Goal: Task Accomplishment & Management: Manage account settings

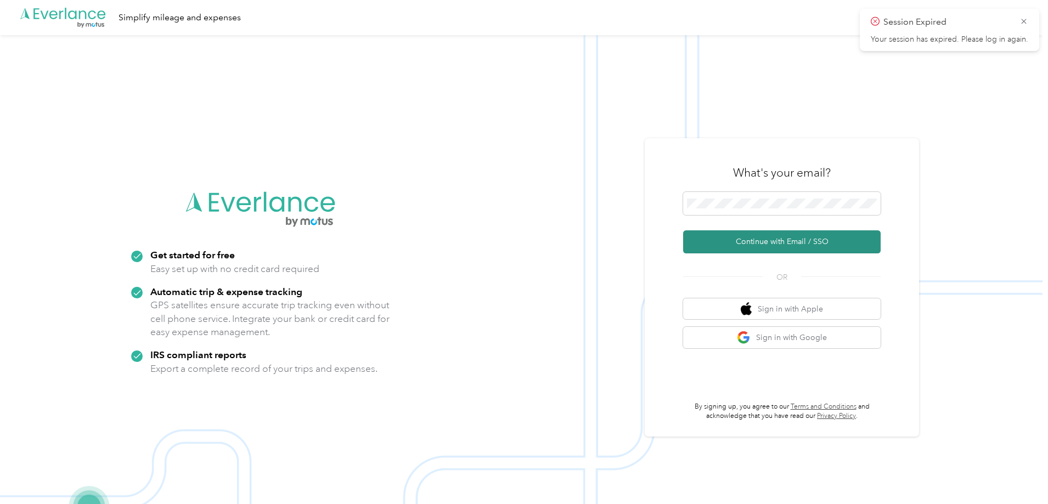
click at [788, 244] on button "Continue with Email / SSO" at bounding box center [782, 241] width 198 height 23
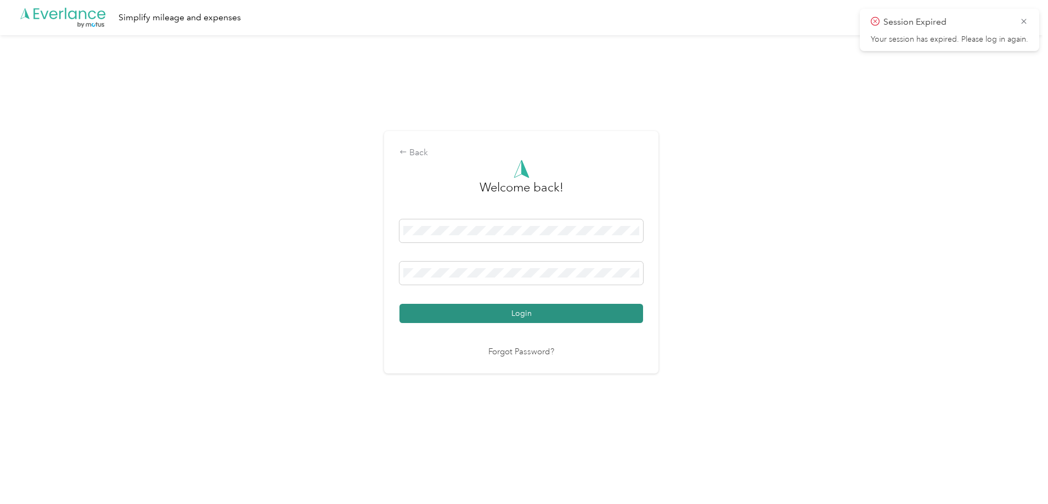
click at [513, 309] on button "Login" at bounding box center [521, 313] width 244 height 19
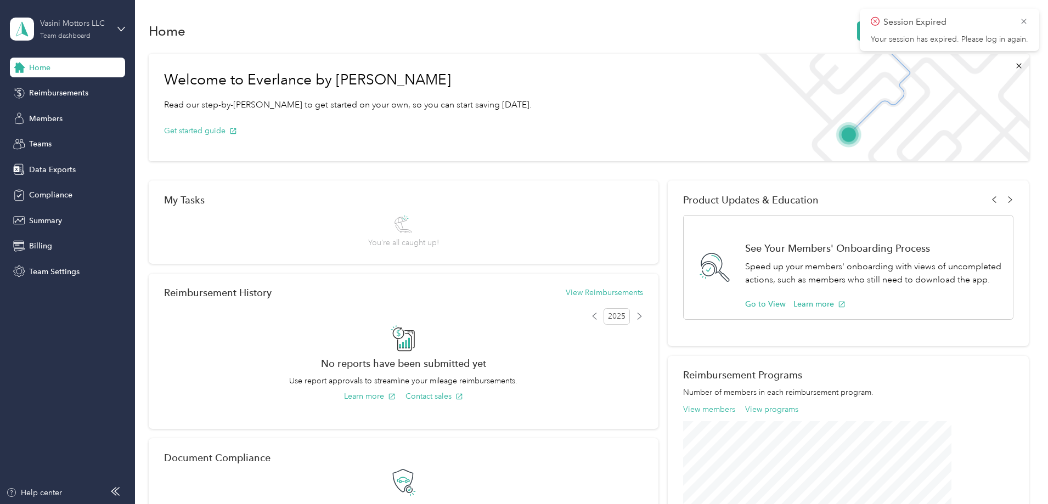
click at [93, 31] on div "Vasini Mottors LLC Team dashboard" at bounding box center [74, 29] width 69 height 22
click at [75, 115] on div "Personal dashboard" at bounding box center [54, 115] width 69 height 12
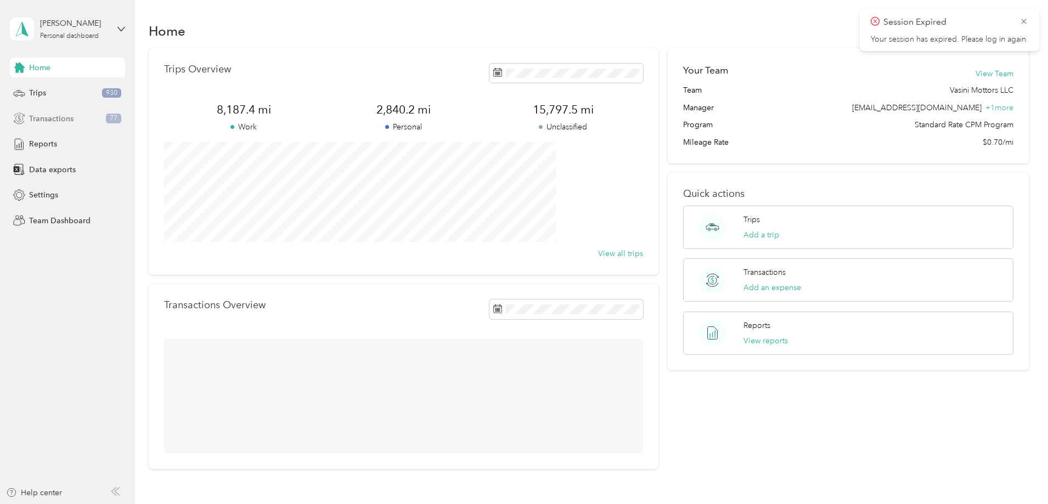
click at [57, 117] on span "Transactions" at bounding box center [51, 119] width 44 height 12
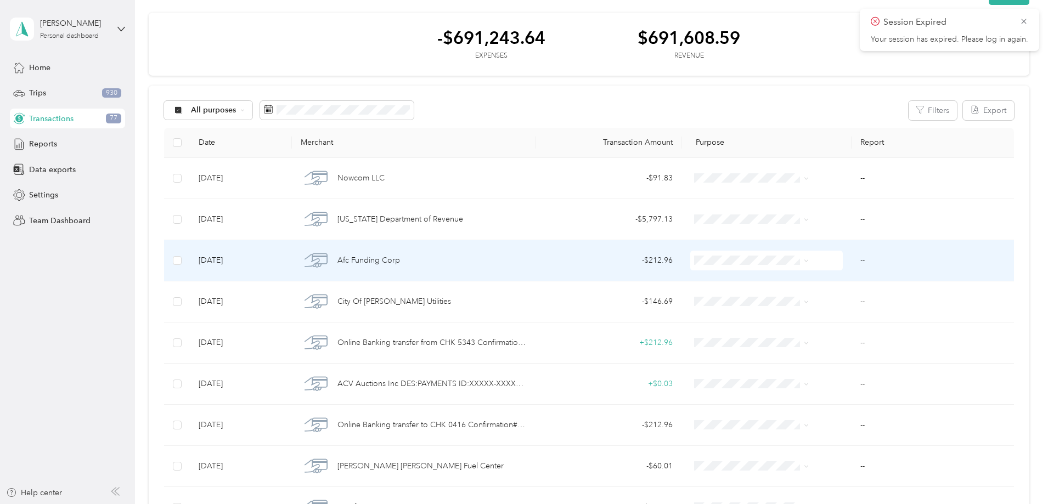
scroll to position [55, 0]
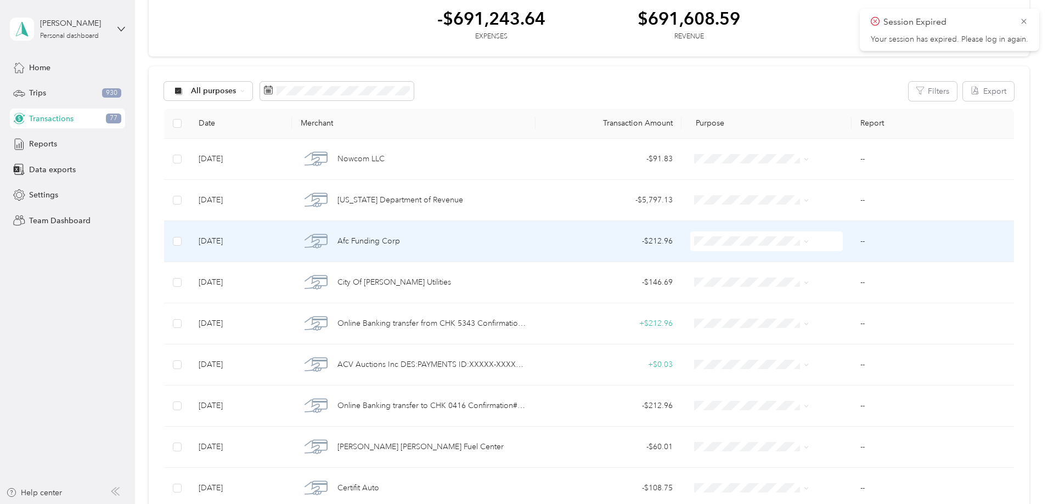
click at [400, 240] on span "Afc Funding Corp" at bounding box center [368, 241] width 63 height 12
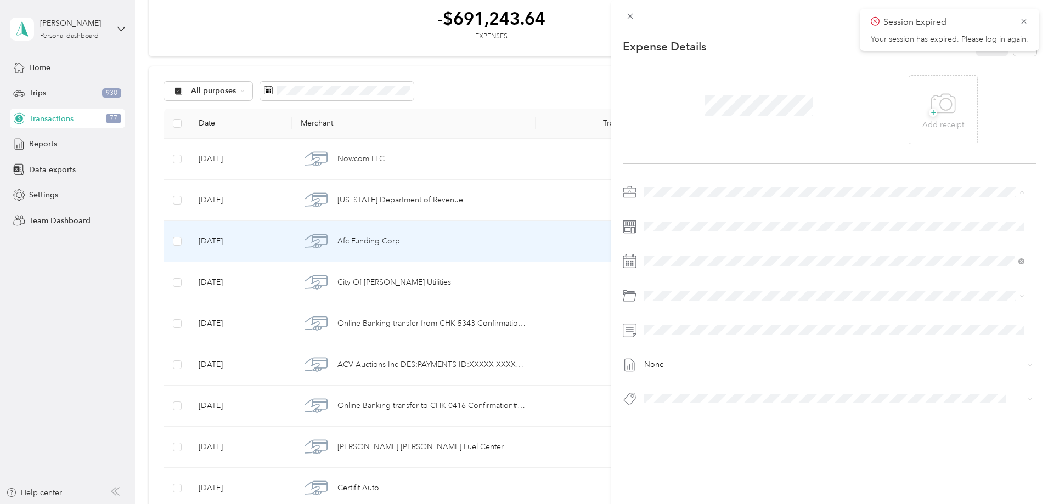
click at [672, 208] on span "Vasini Mottors LLC" at bounding box center [680, 211] width 64 height 9
click at [939, 104] on icon at bounding box center [943, 104] width 25 height 30
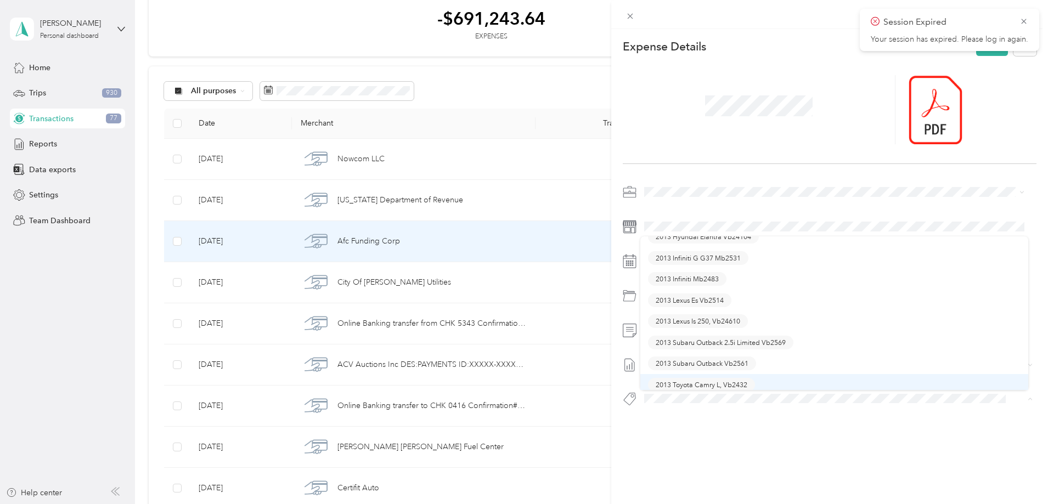
scroll to position [219, 0]
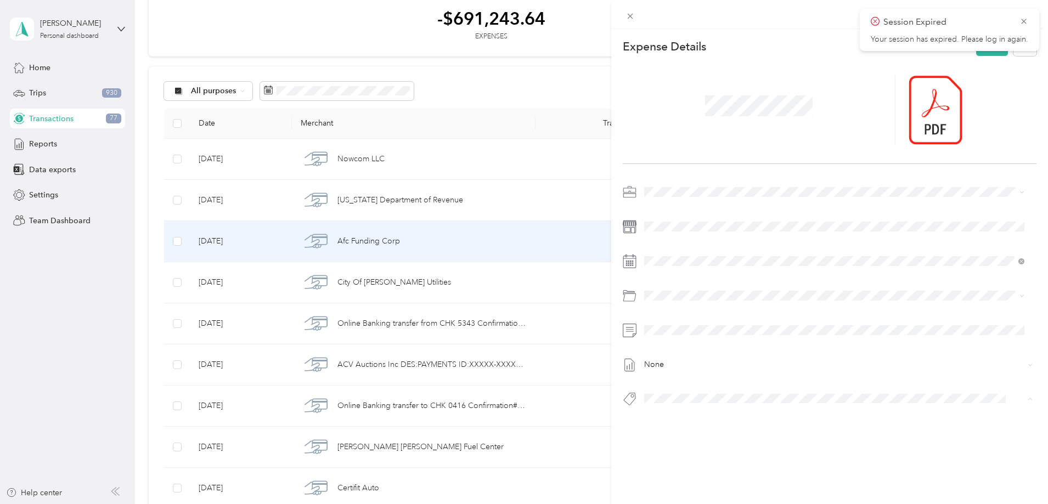
click at [704, 417] on span "2013 Subaru Outback Vb2561" at bounding box center [702, 418] width 93 height 10
click at [1029, 21] on div "Session Expired Your session has expired. Please log in again." at bounding box center [949, 30] width 179 height 42
click at [1024, 21] on icon at bounding box center [1023, 21] width 5 height 5
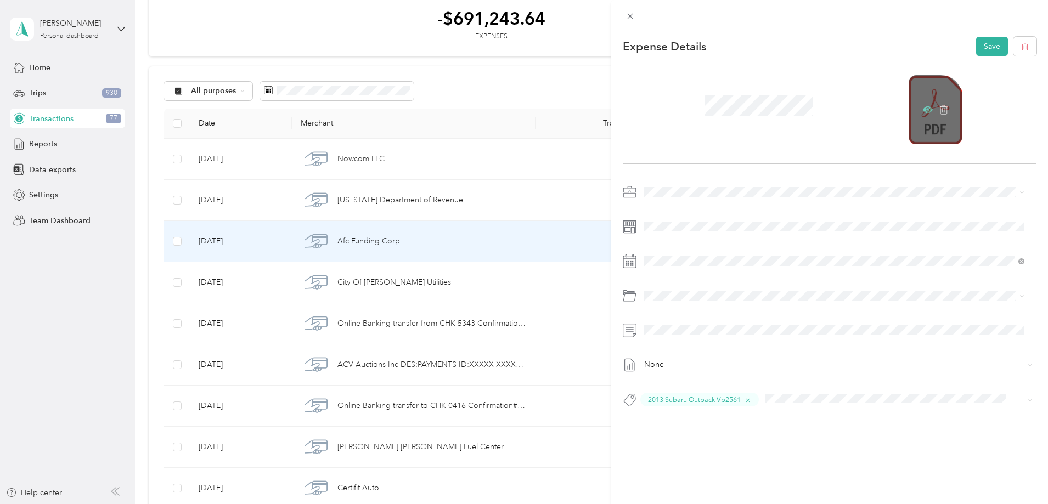
click at [923, 108] on icon at bounding box center [928, 109] width 10 height 7
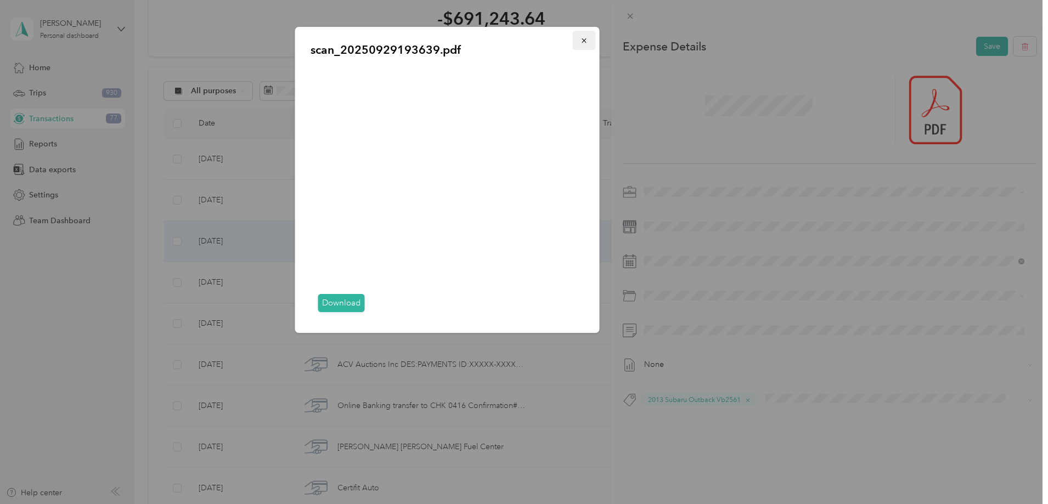
click at [584, 38] on icon "button" at bounding box center [584, 41] width 8 height 8
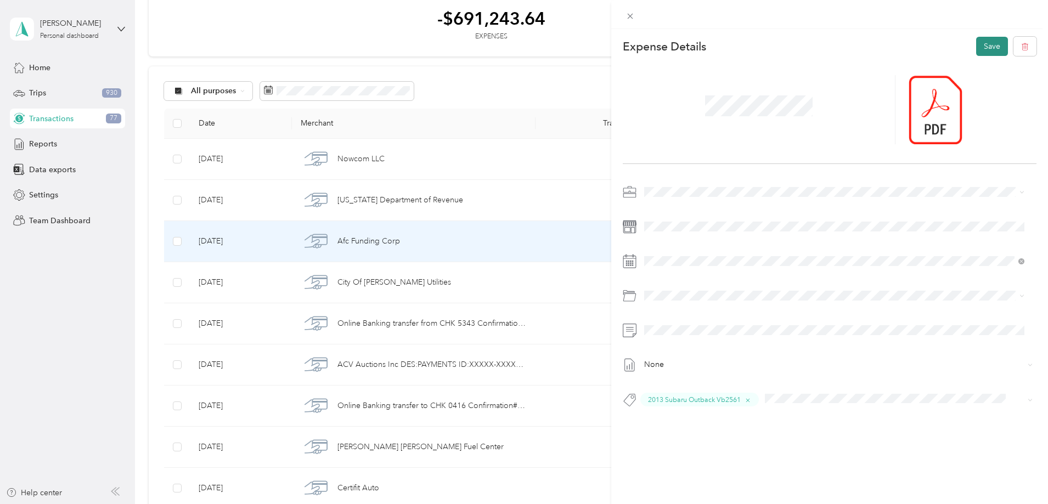
click at [984, 48] on button "Save" at bounding box center [992, 46] width 32 height 19
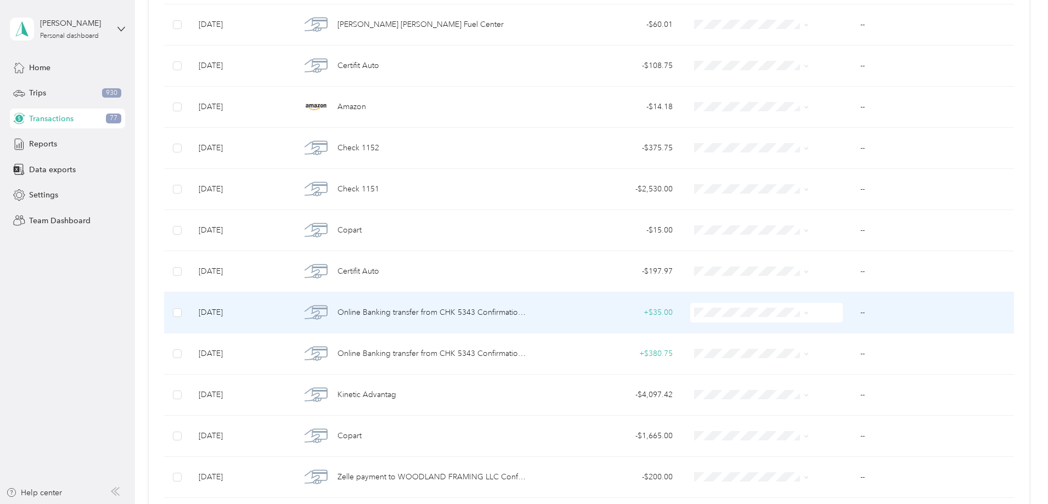
scroll to position [494, 0]
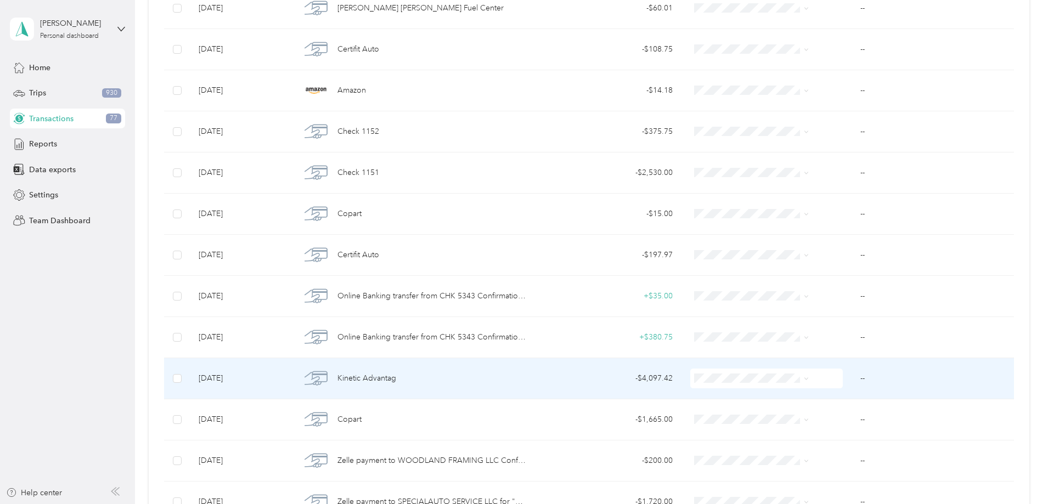
click at [645, 376] on div "- $4,097.42" at bounding box center [608, 379] width 128 height 12
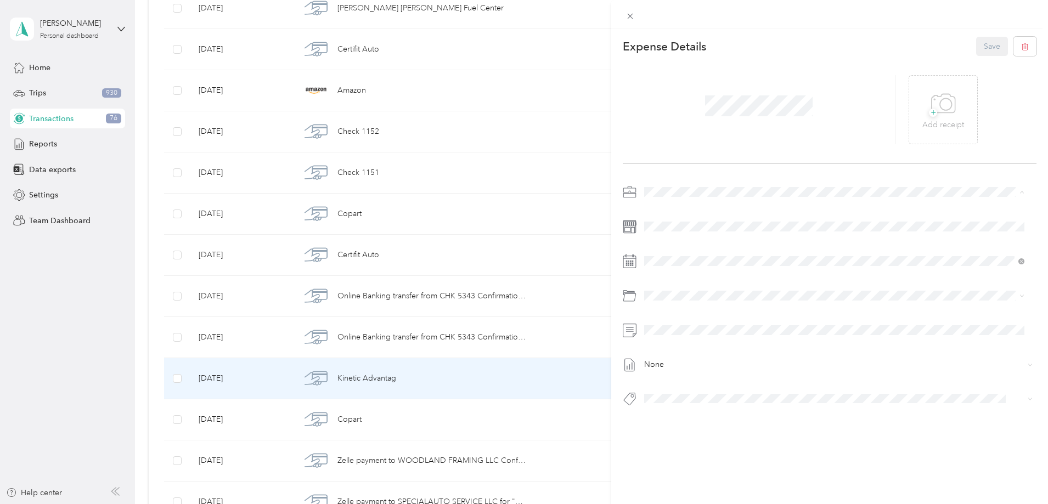
click at [693, 213] on div "Vasini Mottors LLC" at bounding box center [834, 212] width 373 height 12
click at [734, 418] on button "2013 Subaru Outback 2.5i Limited Vb2569" at bounding box center [720, 414] width 145 height 14
click at [936, 111] on icon at bounding box center [943, 104] width 25 height 30
click at [981, 46] on button "Save" at bounding box center [992, 46] width 32 height 19
